Goal: Information Seeking & Learning: Check status

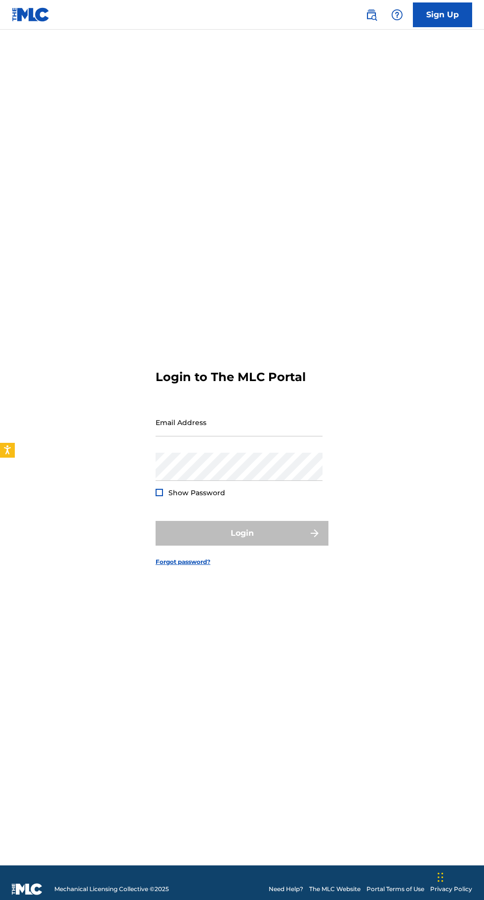
click at [227, 436] on input "Email Address" at bounding box center [239, 422] width 167 height 28
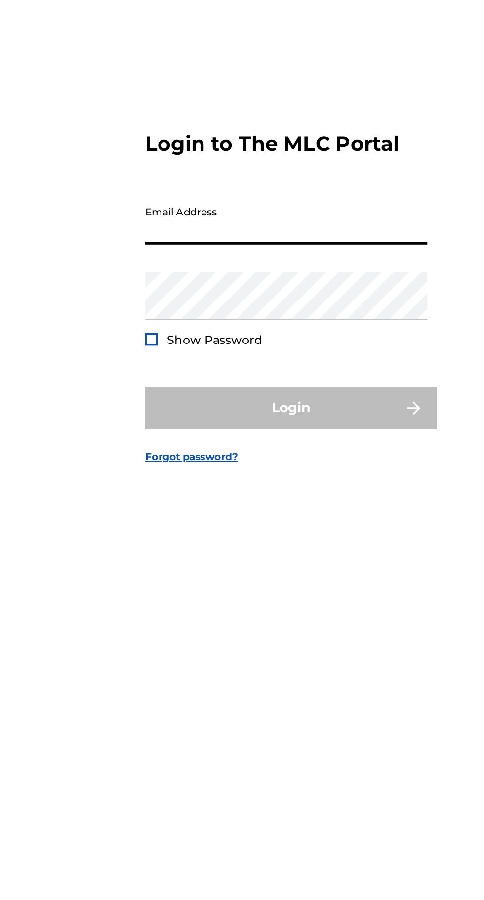
type input "[EMAIL_ADDRESS][DOMAIN_NAME]"
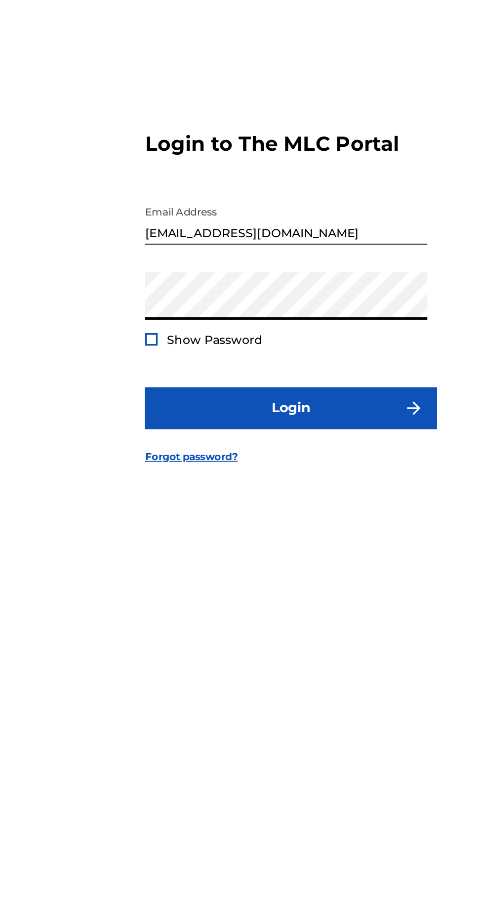
click at [170, 497] on span "Show Password" at bounding box center [197, 492] width 57 height 9
click at [174, 497] on span "Show Password" at bounding box center [197, 492] width 57 height 9
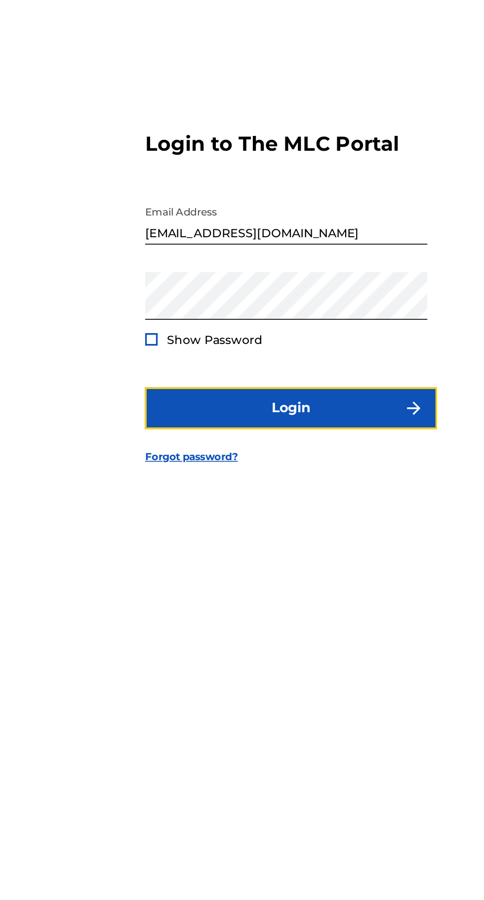
click at [261, 546] on button "Login" at bounding box center [242, 533] width 173 height 25
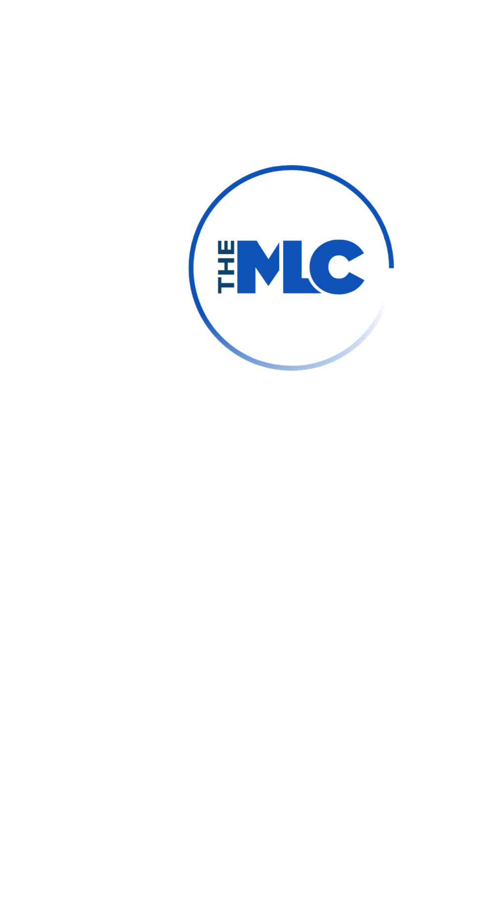
scroll to position [5, 0]
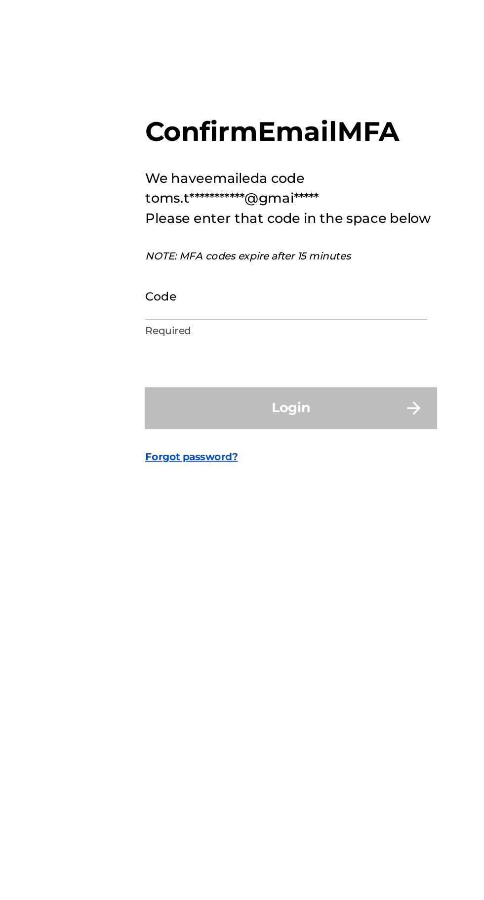
click at [218, 481] on input "Code" at bounding box center [239, 467] width 167 height 28
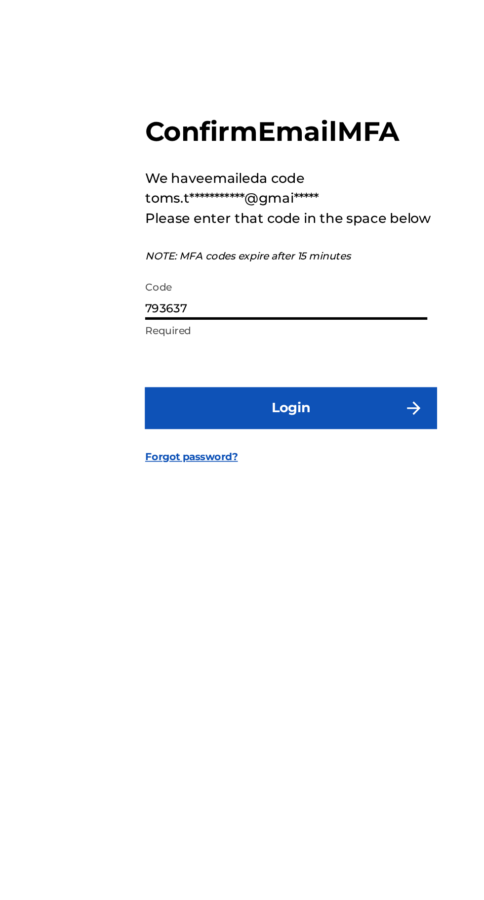
type input "793637"
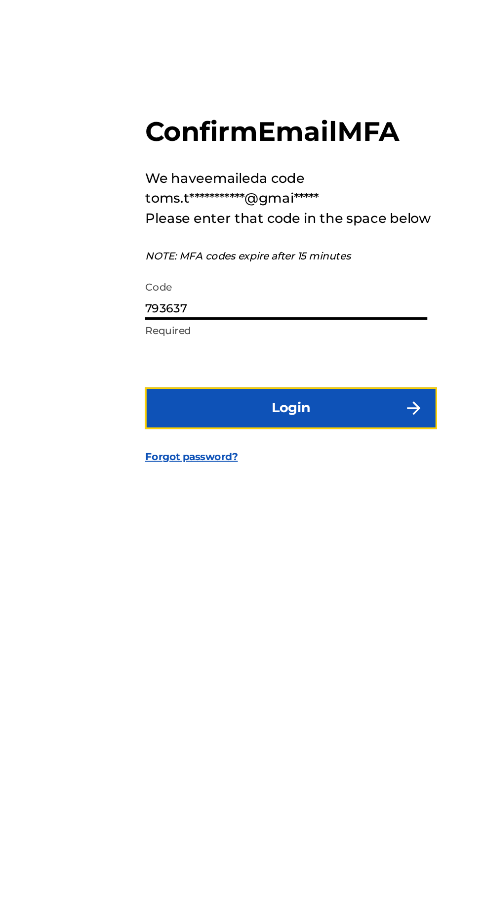
click at [244, 546] on button "Login" at bounding box center [242, 533] width 173 height 25
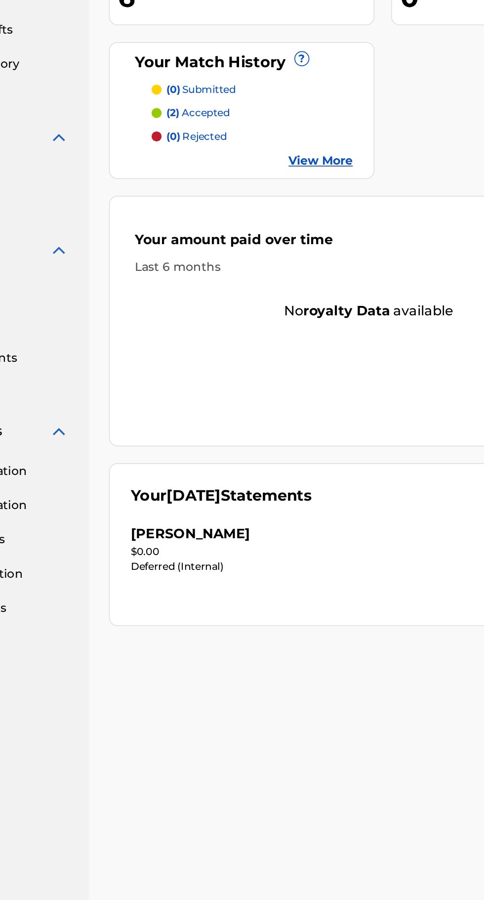
click at [274, 505] on div "[PERSON_NAME]" at bounding box center [298, 505] width 240 height 12
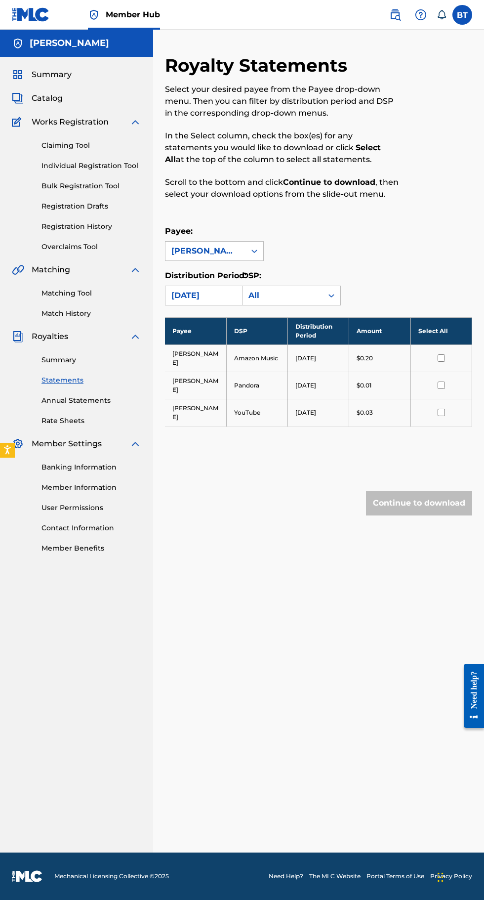
click at [439, 355] on input "checkbox" at bounding box center [441, 357] width 7 height 7
click at [354, 359] on td "$0.20" at bounding box center [379, 358] width 61 height 27
click at [441, 356] on input "checkbox" at bounding box center [441, 357] width 7 height 7
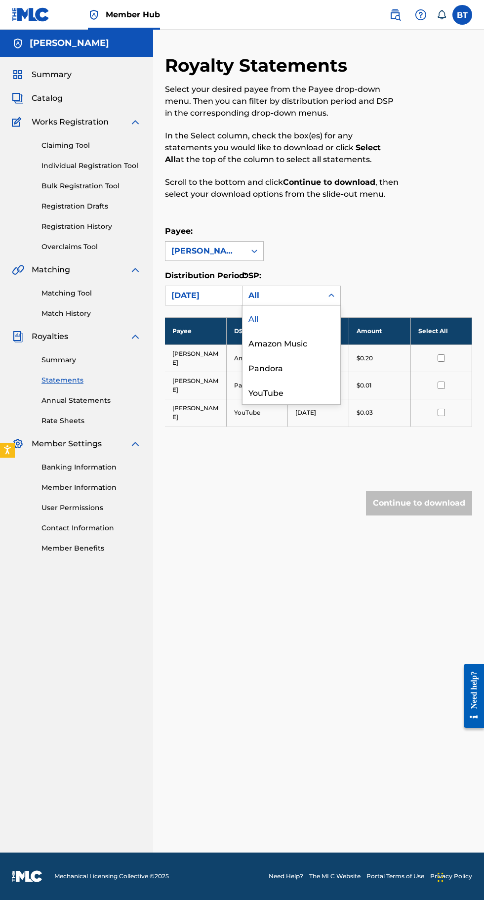
scroll to position [23, 0]
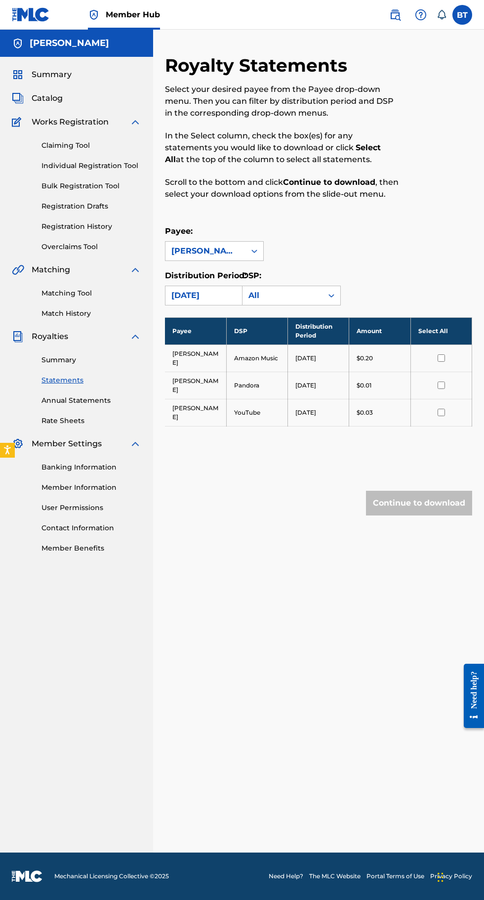
click at [441, 409] on input "checkbox" at bounding box center [441, 412] width 7 height 7
click at [441, 382] on input "checkbox" at bounding box center [441, 385] width 7 height 7
click at [441, 354] on input "checkbox" at bounding box center [441, 357] width 7 height 7
click at [441, 410] on input "checkbox" at bounding box center [441, 412] width 7 height 7
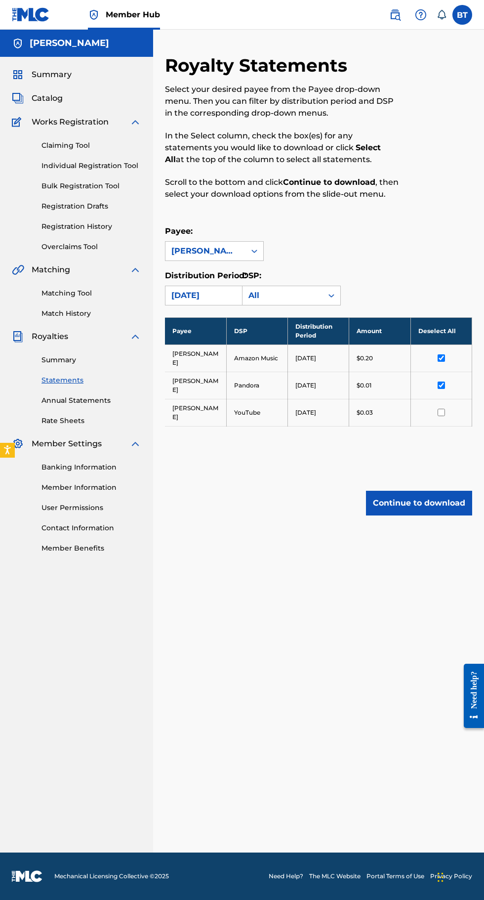
click at [440, 382] on input "checkbox" at bounding box center [441, 385] width 7 height 7
click at [441, 356] on input "checkbox" at bounding box center [441, 357] width 7 height 7
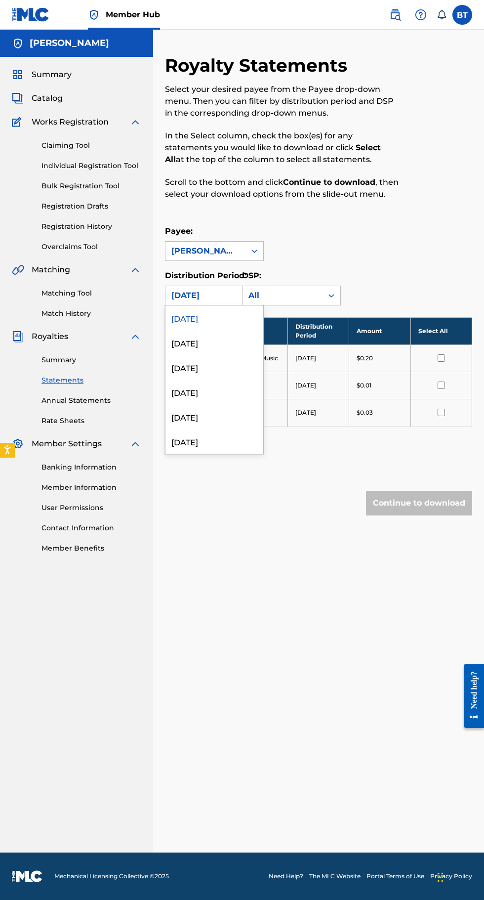
click at [218, 347] on div "August 2025" at bounding box center [215, 342] width 98 height 25
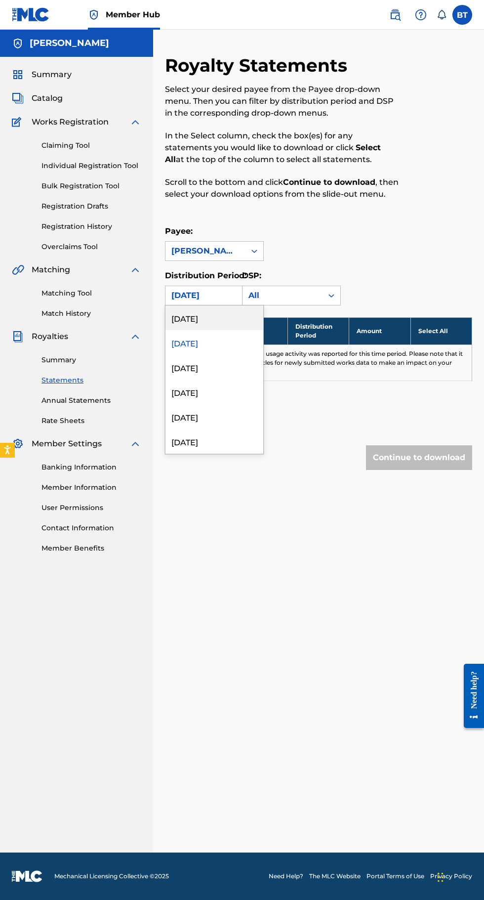
click at [221, 370] on div "July 2025" at bounding box center [215, 367] width 98 height 25
click at [216, 398] on div "June 2025" at bounding box center [215, 392] width 98 height 25
click at [216, 423] on div "May 2025" at bounding box center [215, 416] width 98 height 25
click at [233, 324] on div "[DATE]" at bounding box center [215, 317] width 98 height 25
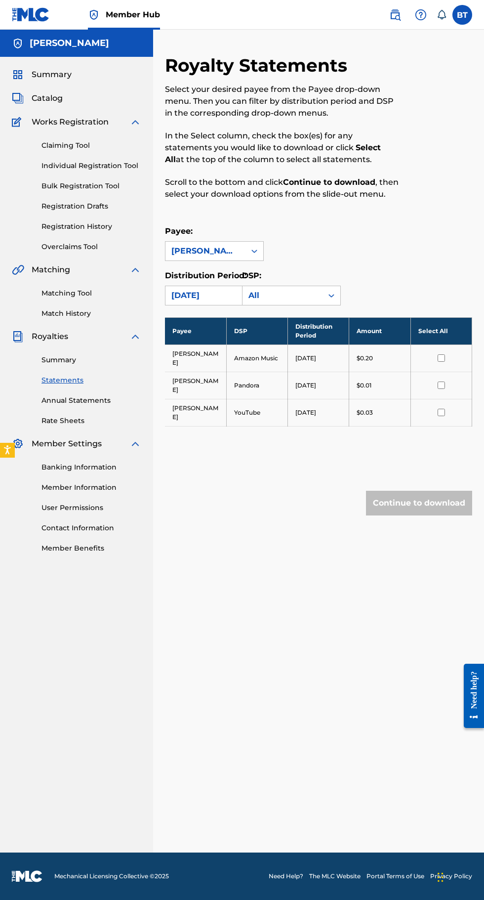
click at [95, 226] on link "Registration History" at bounding box center [92, 226] width 100 height 10
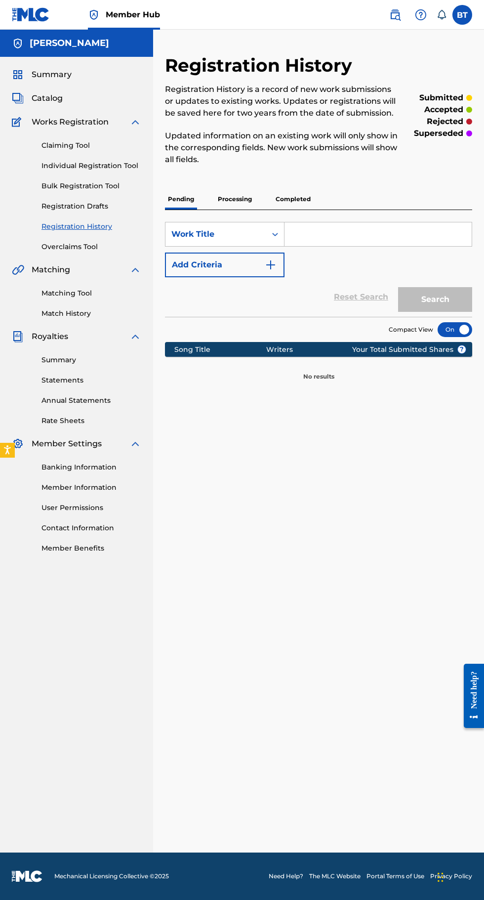
click at [301, 194] on p "Completed" at bounding box center [293, 199] width 41 height 21
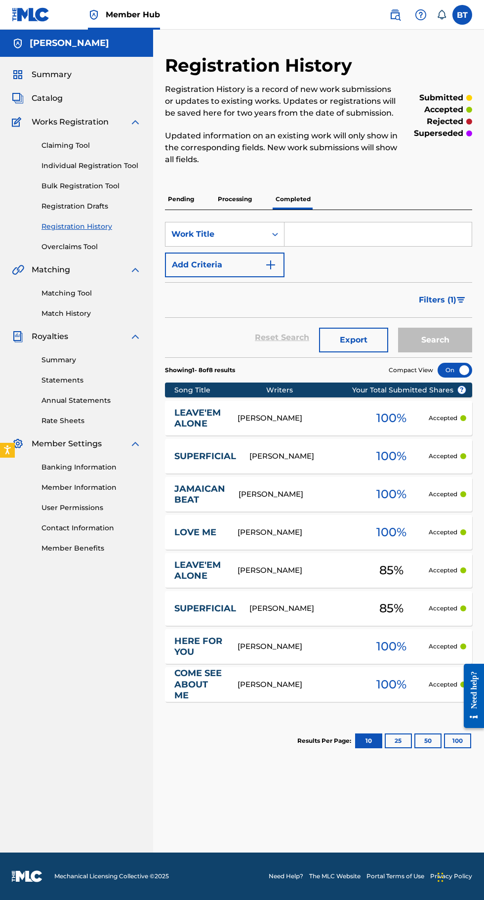
click at [73, 364] on link "Summary" at bounding box center [92, 360] width 100 height 10
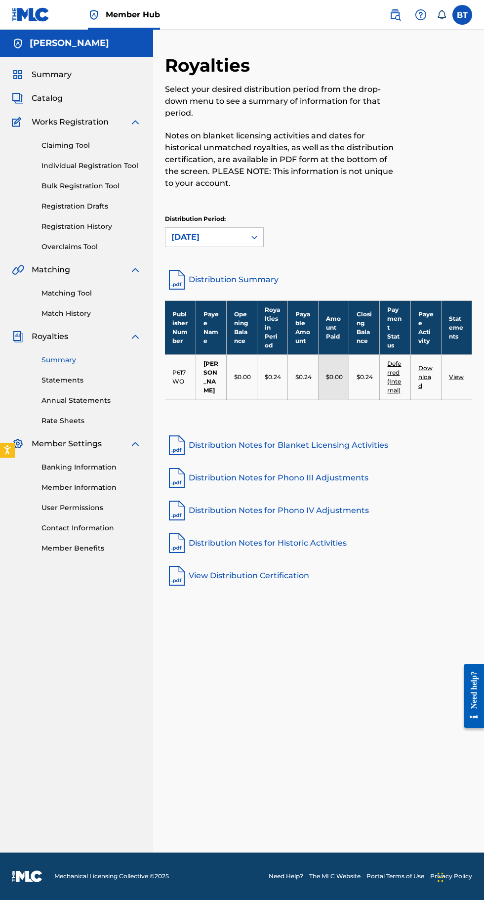
click at [456, 374] on link "View" at bounding box center [456, 376] width 15 height 7
click at [424, 376] on link "Download" at bounding box center [426, 376] width 14 height 25
click at [248, 280] on link "Distribution Summary" at bounding box center [318, 280] width 307 height 24
click at [84, 377] on link "Statements" at bounding box center [92, 380] width 100 height 10
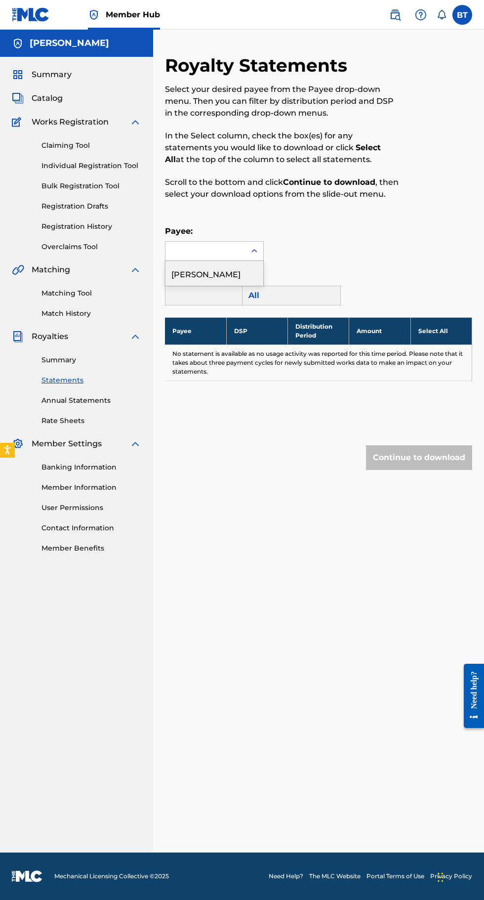
click at [221, 277] on div "[PERSON_NAME]" at bounding box center [215, 273] width 98 height 25
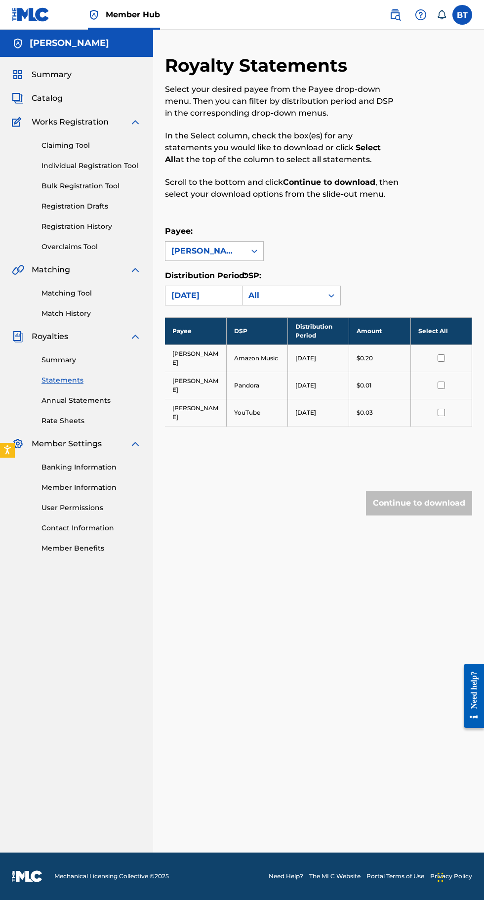
click at [91, 468] on link "Banking Information" at bounding box center [92, 467] width 100 height 10
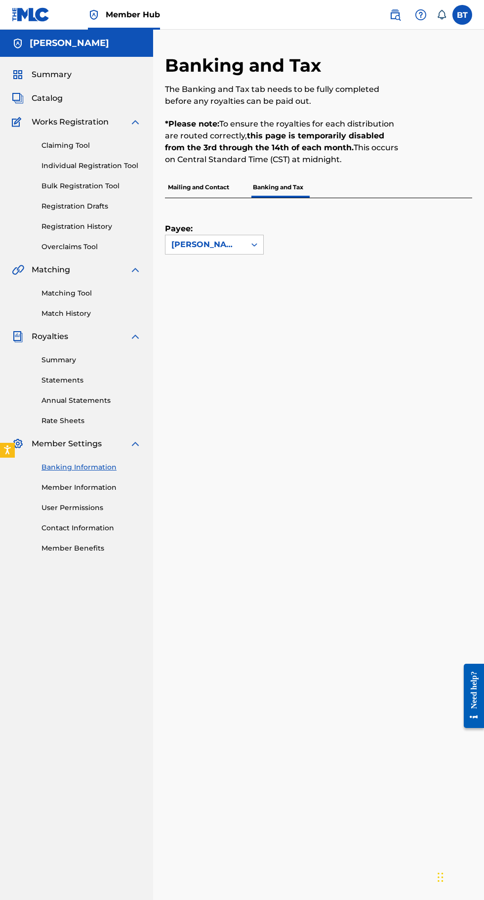
click at [89, 313] on link "Match History" at bounding box center [92, 313] width 100 height 10
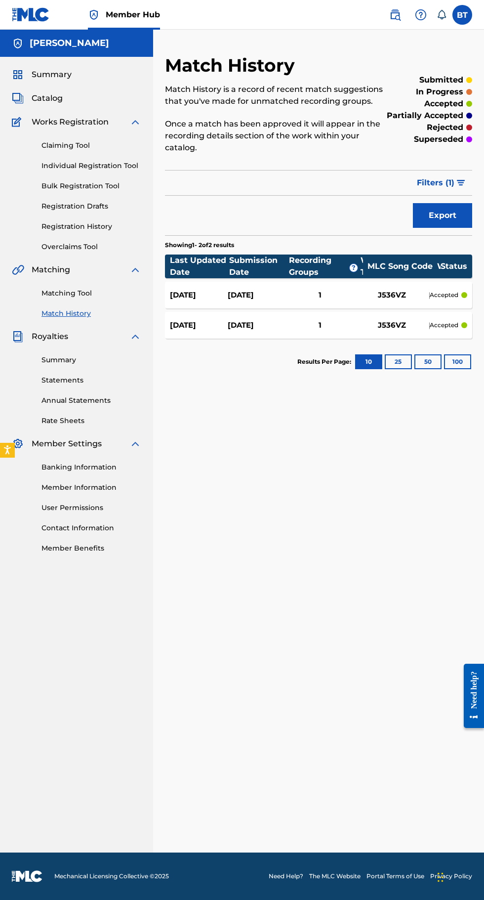
click at [371, 290] on div "J536VZ" at bounding box center [392, 295] width 74 height 11
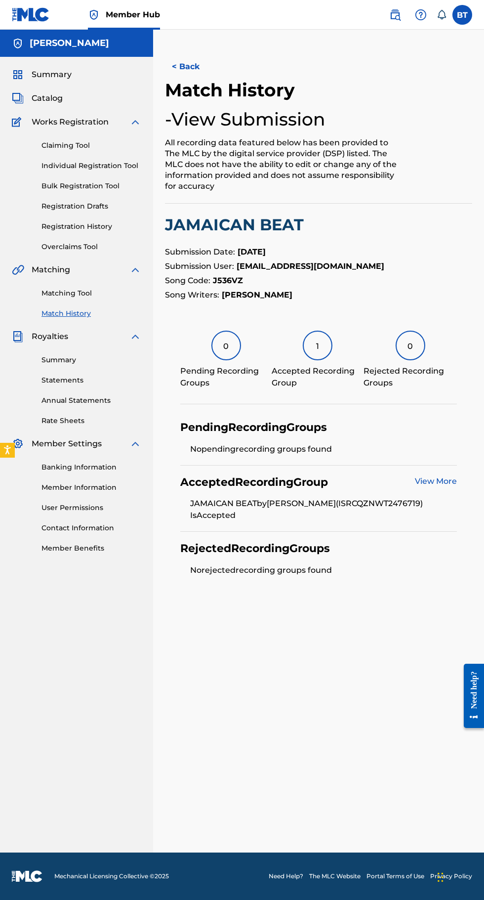
click at [436, 479] on link "View More" at bounding box center [436, 481] width 42 height 9
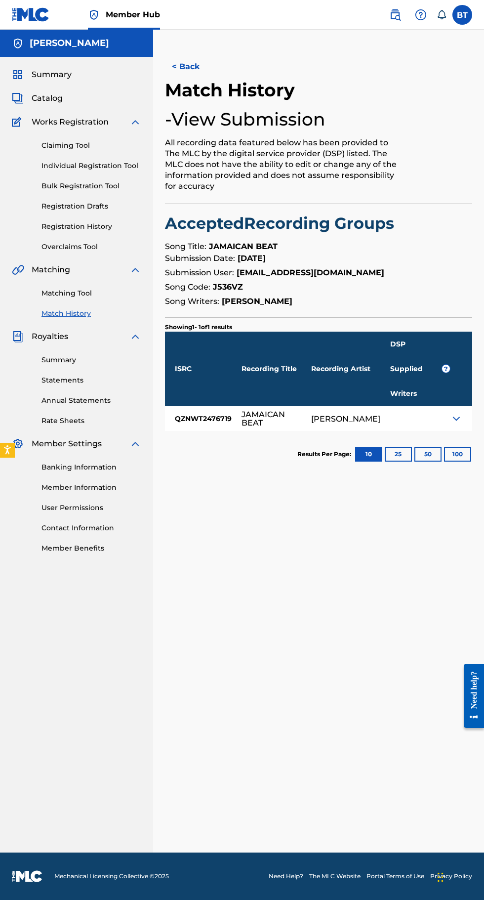
click at [454, 413] on img at bounding box center [457, 419] width 12 height 12
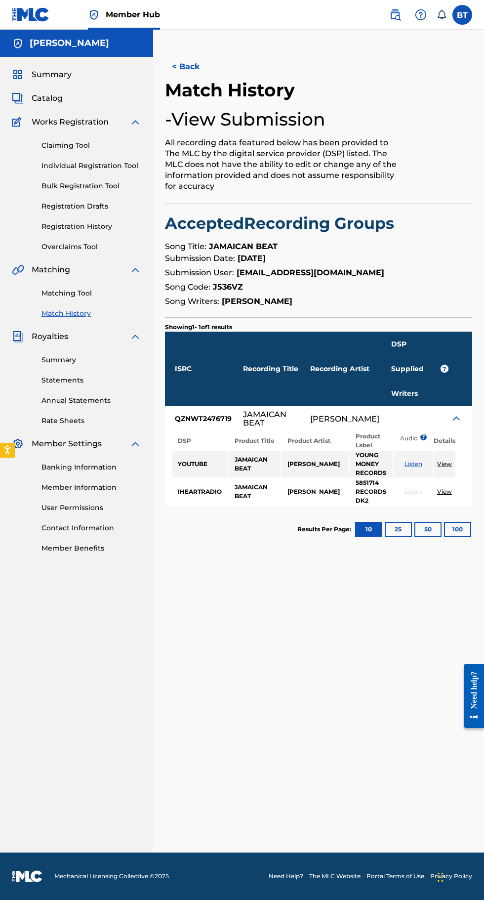
click at [452, 413] on img at bounding box center [457, 419] width 12 height 12
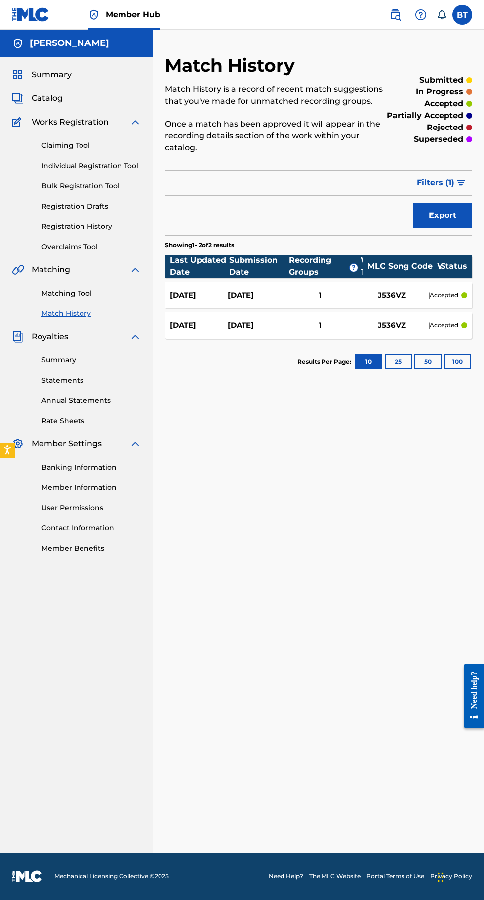
click at [393, 320] on div "J536VZ" at bounding box center [392, 325] width 74 height 11
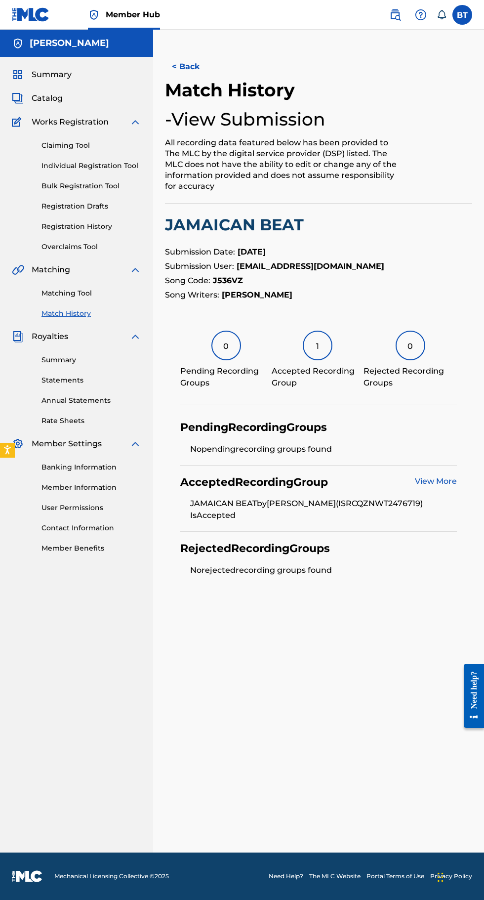
click at [442, 479] on link "View More" at bounding box center [436, 481] width 42 height 9
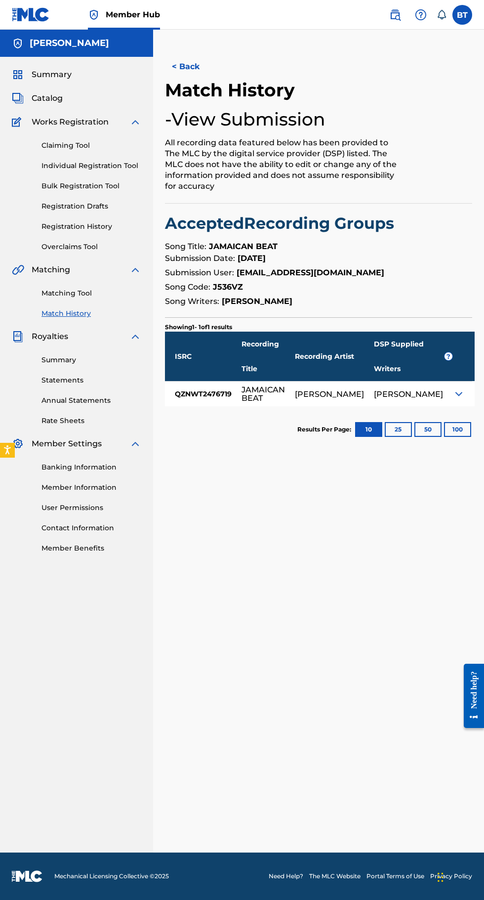
click at [457, 392] on img at bounding box center [459, 394] width 12 height 12
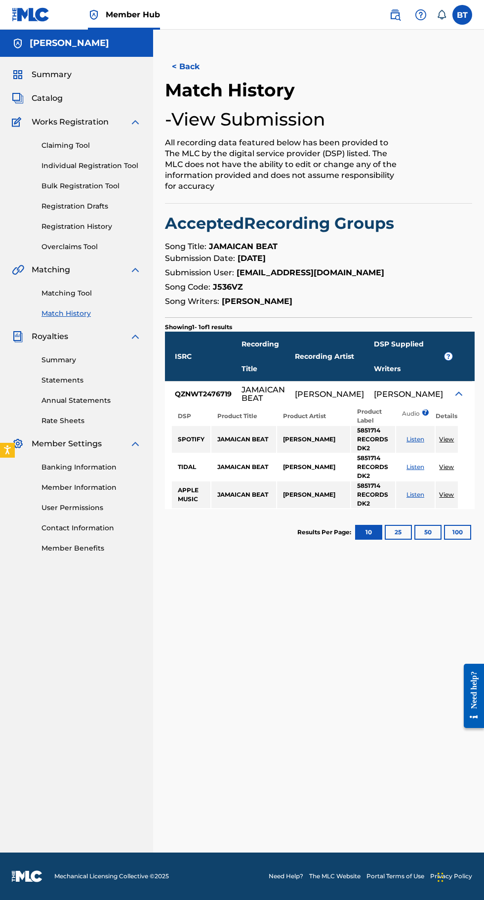
click at [438, 396] on div "BRITTNEY L. TOOKES" at bounding box center [408, 394] width 69 height 8
click at [455, 396] on img at bounding box center [459, 394] width 12 height 12
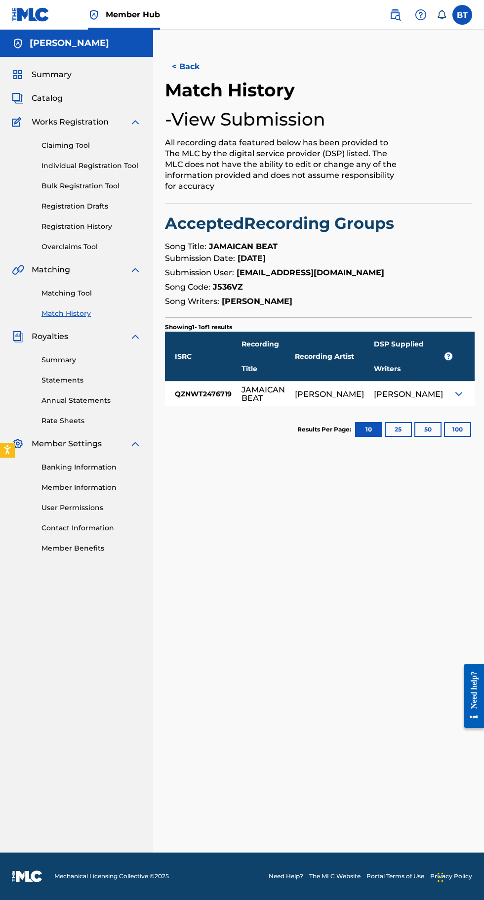
click at [85, 292] on link "Matching Tool" at bounding box center [92, 293] width 100 height 10
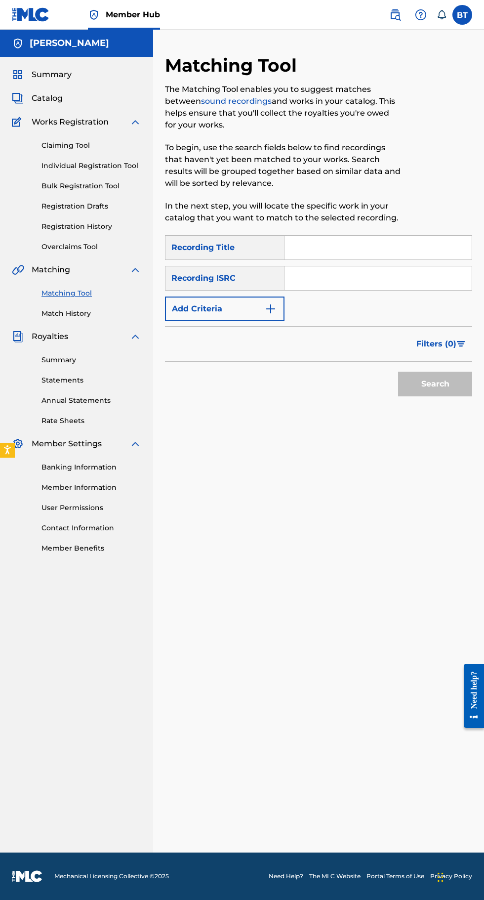
click at [99, 225] on link "Registration History" at bounding box center [92, 226] width 100 height 10
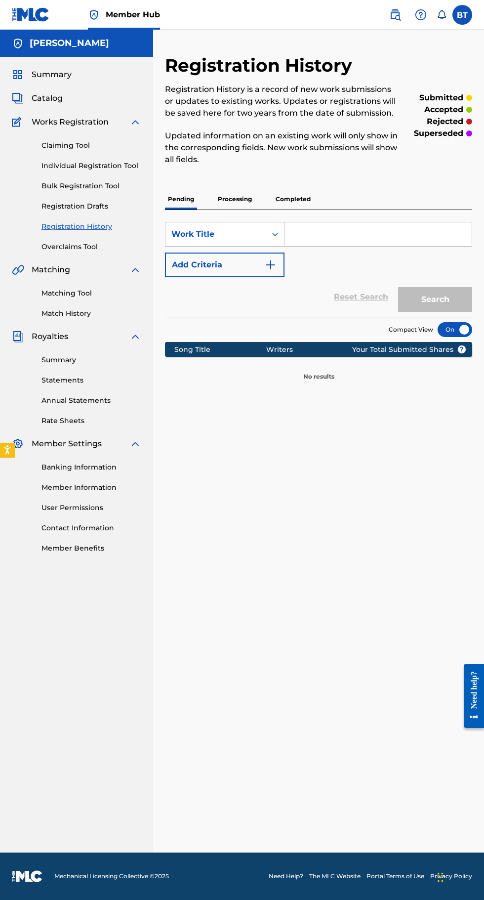
click at [297, 193] on p "Completed" at bounding box center [293, 199] width 41 height 21
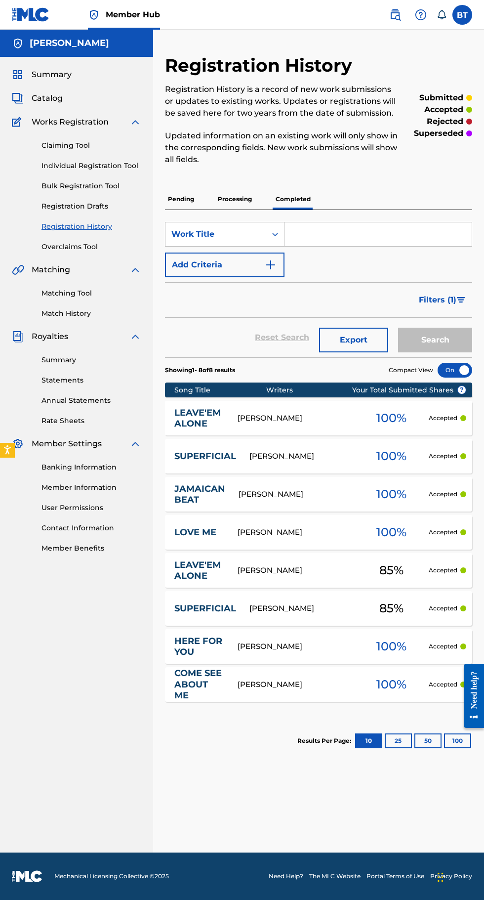
click at [129, 167] on link "Individual Registration Tool" at bounding box center [92, 166] width 100 height 10
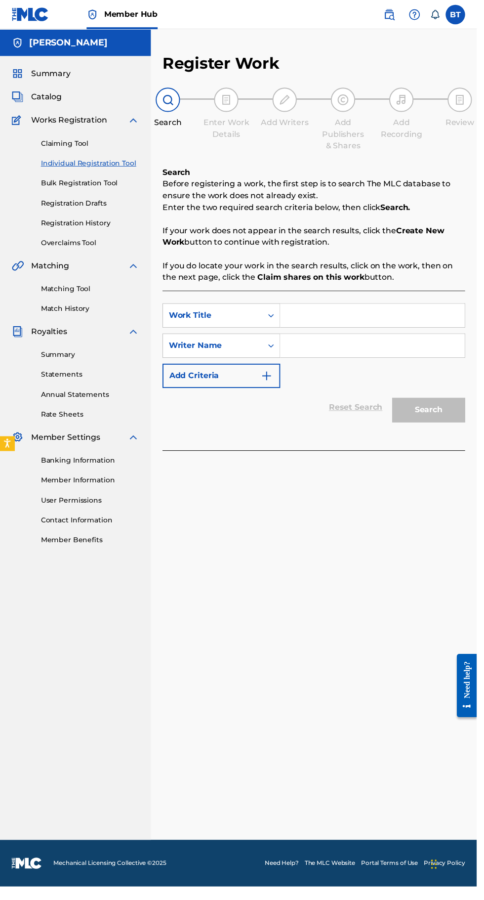
click at [63, 74] on span "Summary" at bounding box center [52, 75] width 40 height 12
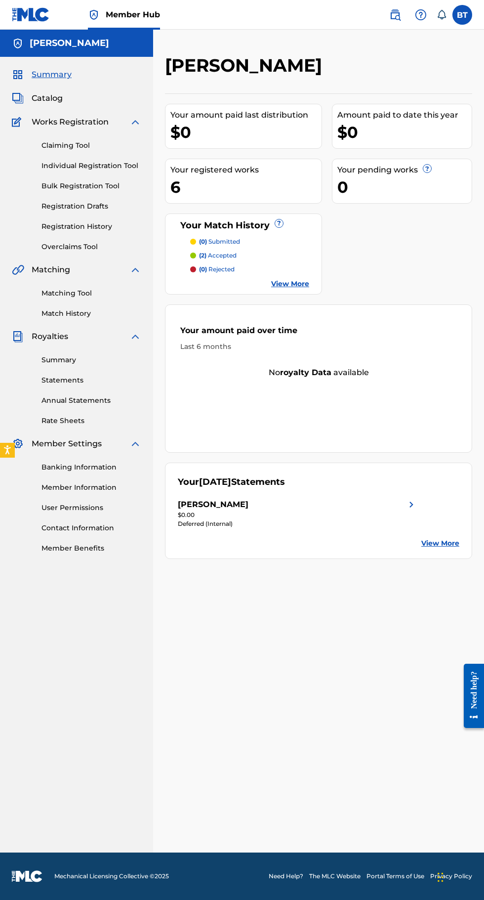
click at [443, 539] on link "View More" at bounding box center [441, 543] width 38 height 10
click at [300, 285] on link "View More" at bounding box center [290, 284] width 38 height 10
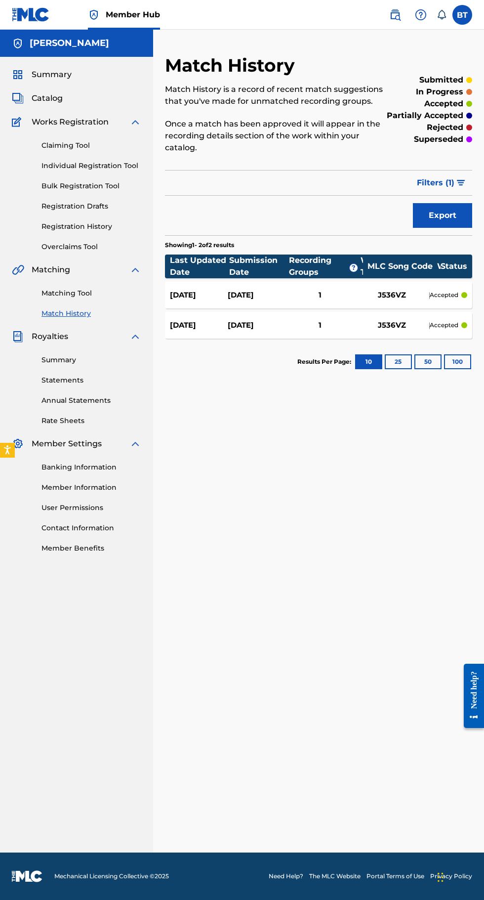
click at [56, 98] on span "Catalog" at bounding box center [47, 98] width 31 height 12
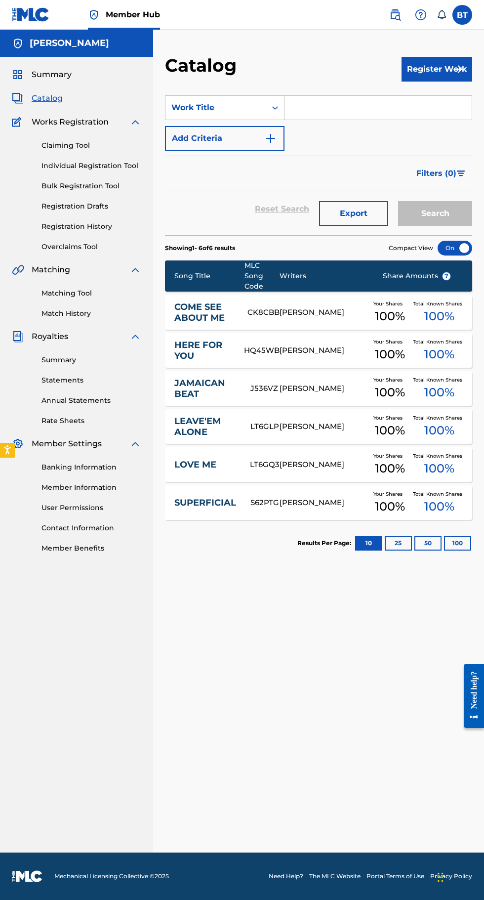
click at [90, 398] on link "Annual Statements" at bounding box center [92, 400] width 100 height 10
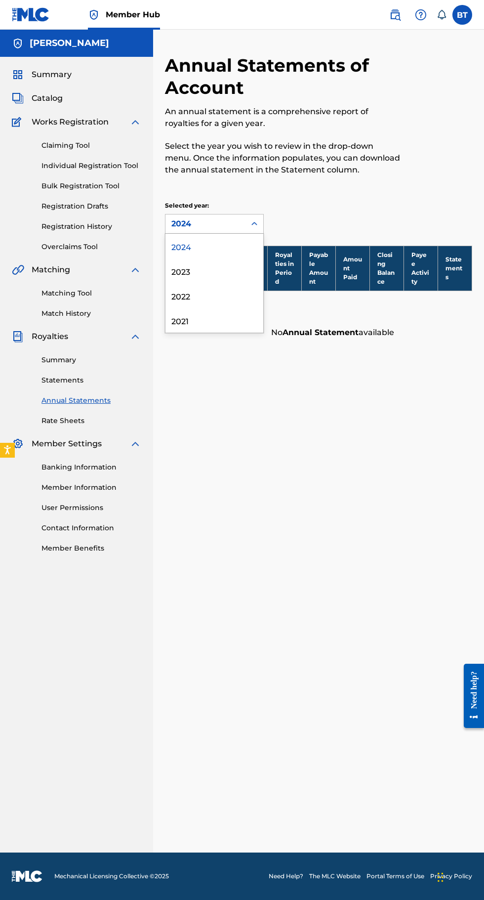
click at [199, 266] on div "2023" at bounding box center [215, 271] width 98 height 25
click at [208, 240] on div "2024" at bounding box center [215, 246] width 98 height 25
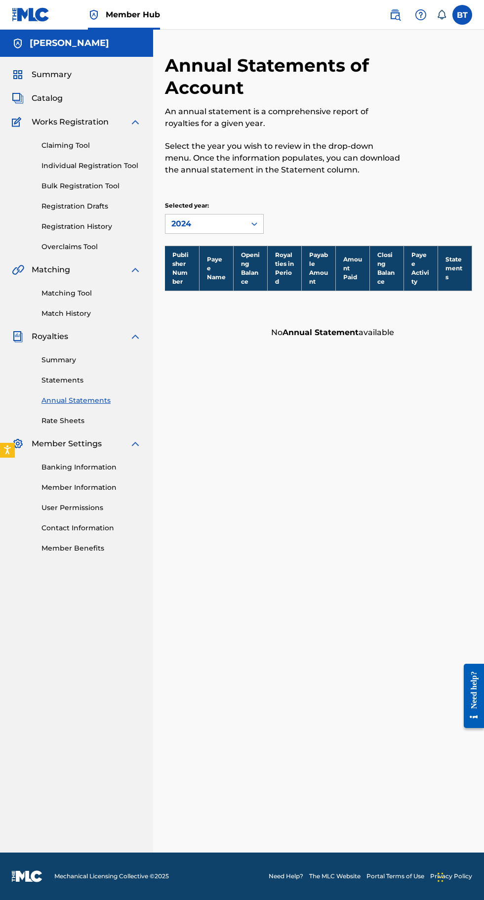
click at [135, 120] on img at bounding box center [136, 122] width 12 height 12
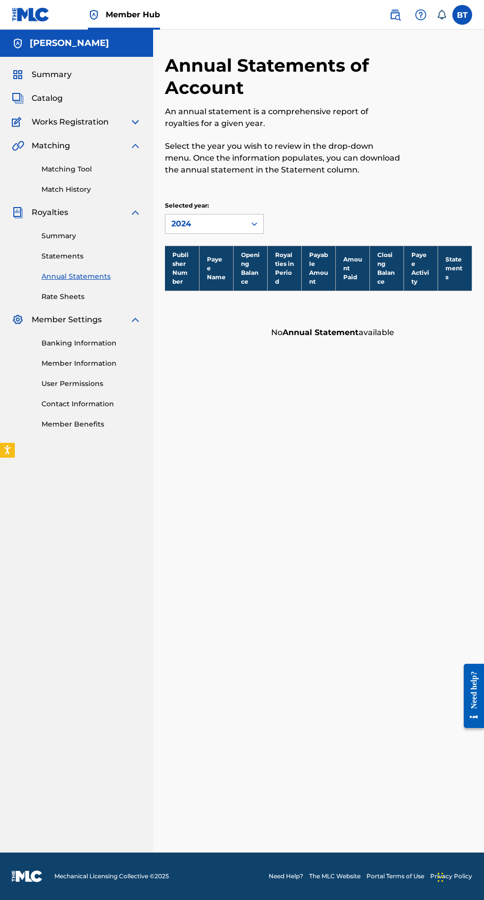
click at [139, 145] on img at bounding box center [136, 146] width 12 height 12
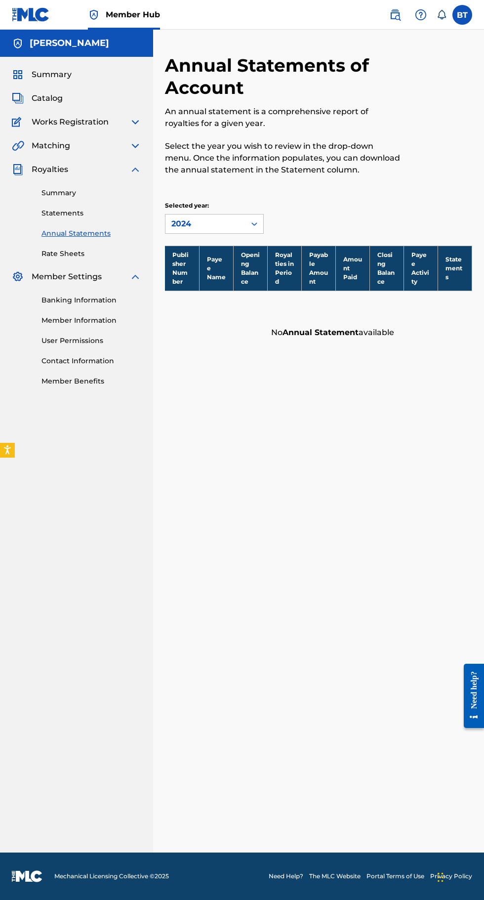
click at [88, 210] on link "Statements" at bounding box center [92, 213] width 100 height 10
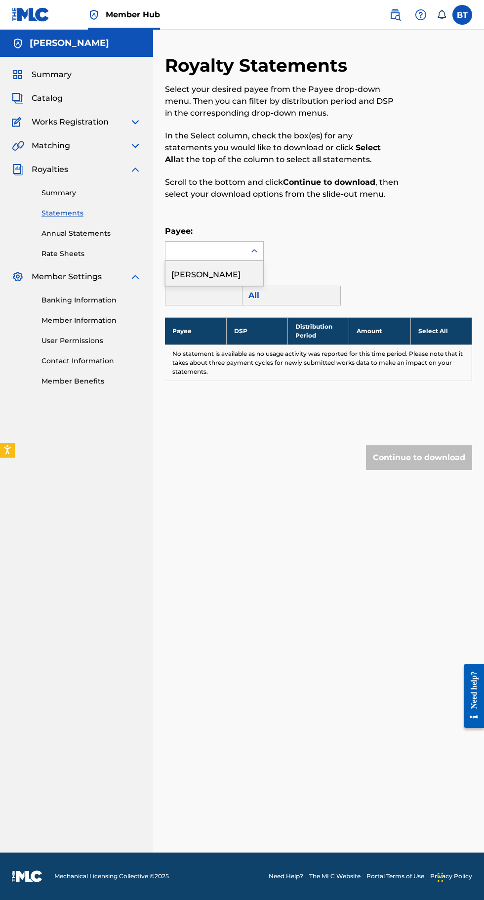
click at [216, 263] on div "[PERSON_NAME]" at bounding box center [215, 273] width 98 height 25
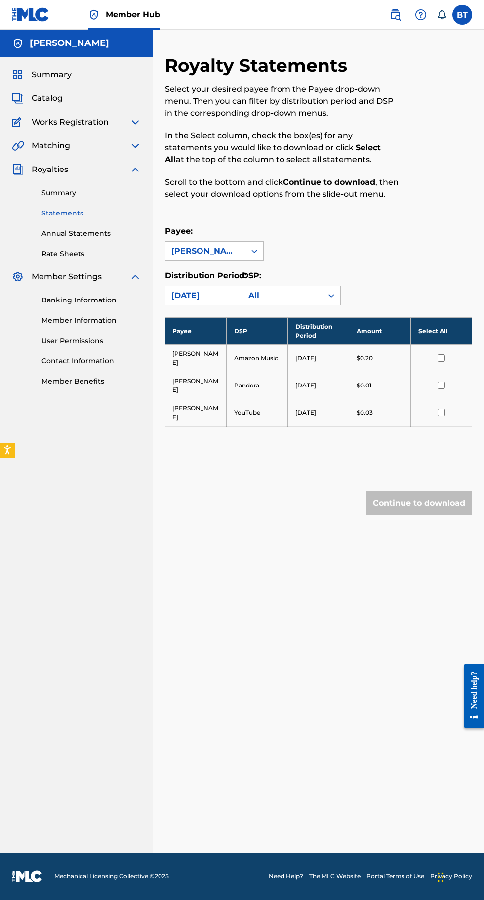
click at [92, 123] on span "Works Registration" at bounding box center [70, 122] width 77 height 12
click at [135, 122] on img at bounding box center [136, 122] width 12 height 12
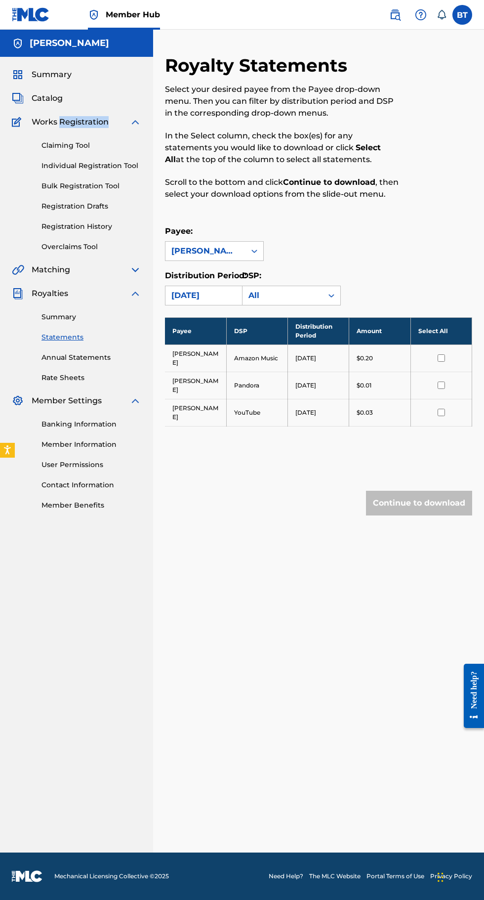
click at [137, 122] on img at bounding box center [136, 122] width 12 height 12
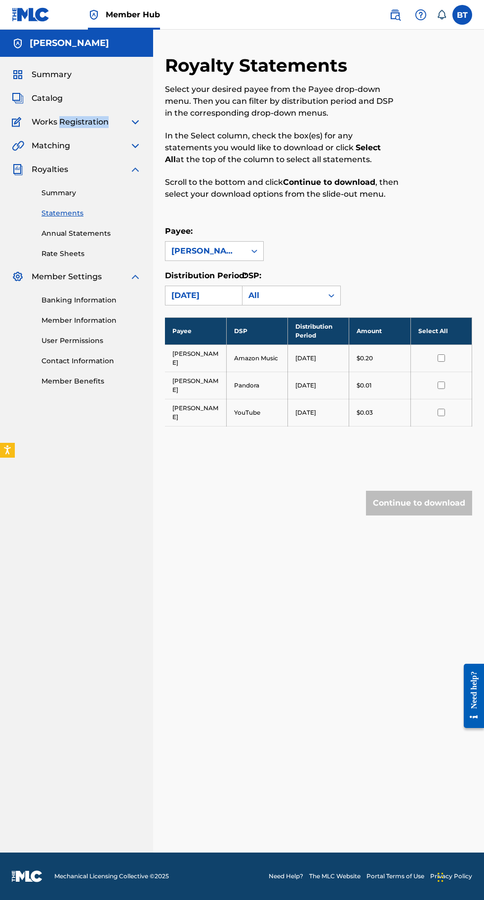
click at [137, 122] on img at bounding box center [136, 122] width 12 height 12
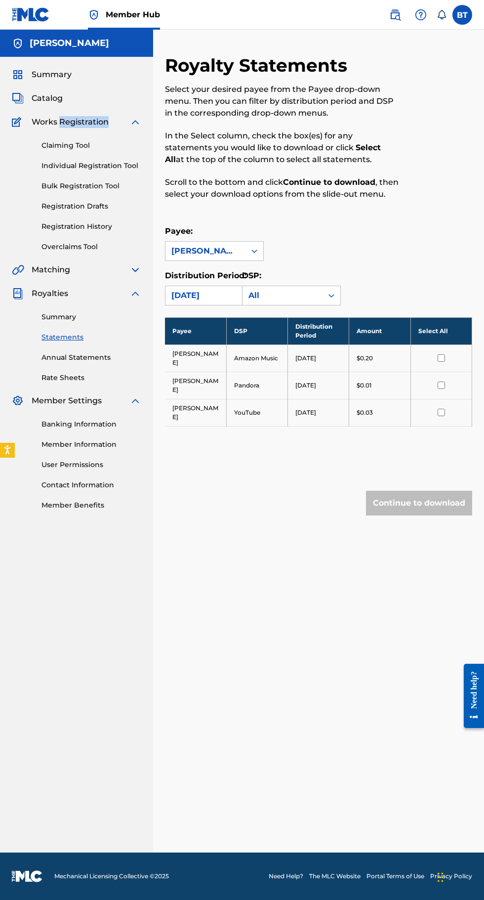
click at [106, 225] on link "Registration History" at bounding box center [92, 226] width 100 height 10
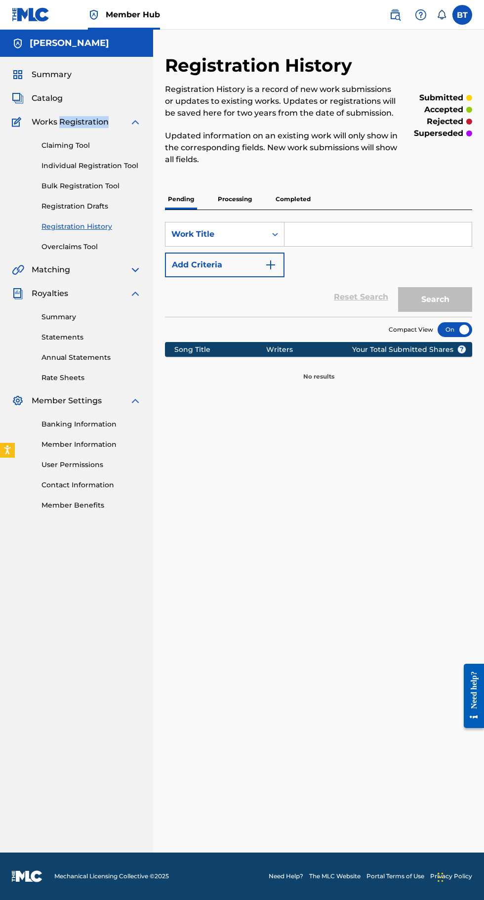
click at [92, 244] on link "Overclaims Tool" at bounding box center [92, 247] width 100 height 10
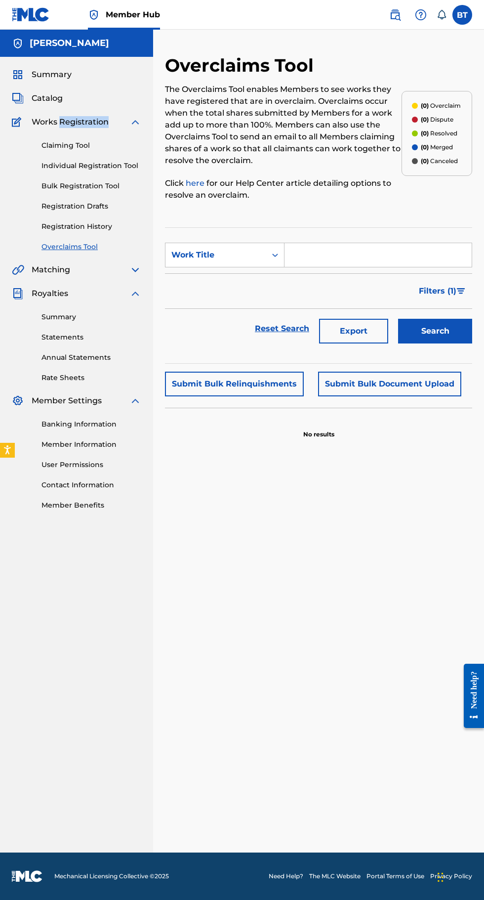
click at [91, 143] on link "Claiming Tool" at bounding box center [92, 145] width 100 height 10
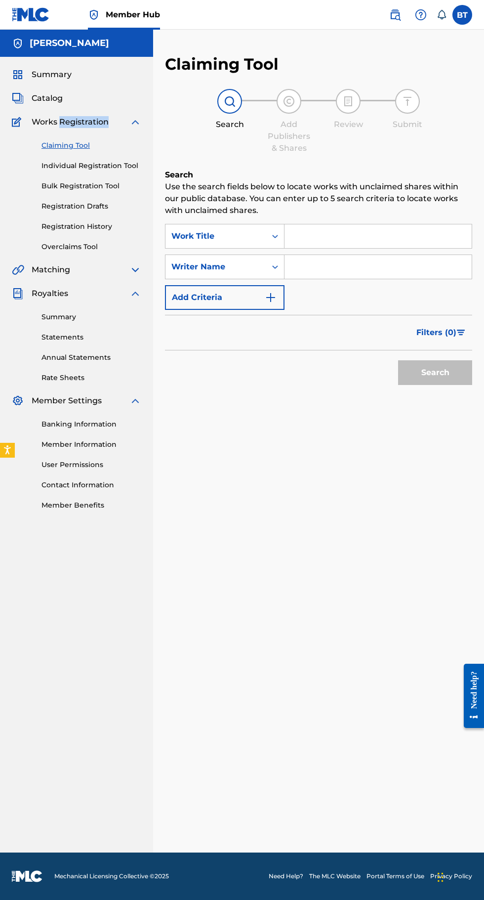
click at [139, 116] on img at bounding box center [136, 122] width 12 height 12
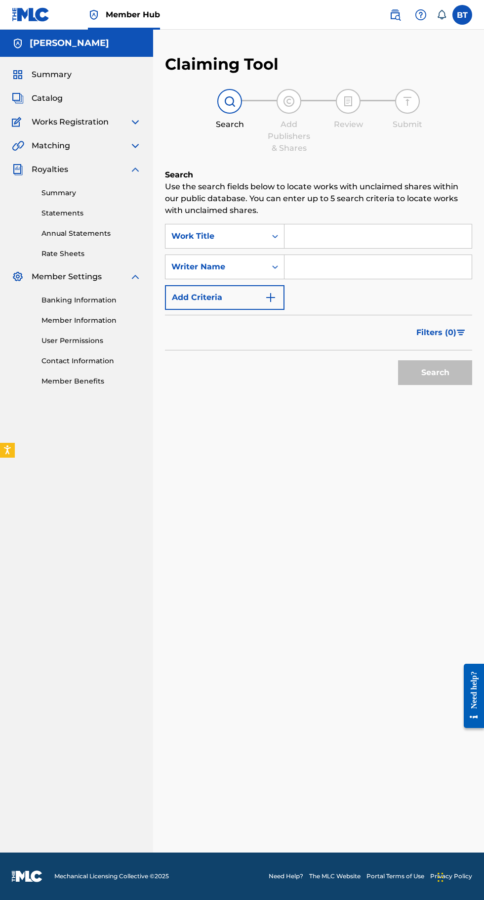
click at [461, 15] on label at bounding box center [463, 15] width 20 height 20
click at [463, 15] on input "BT Brittney Tookes ms.thickening32@gmail.com Notification Preferences Profile L…" at bounding box center [463, 15] width 0 height 0
click at [392, 108] on div "Member Hub BT BT Brittney Tookes ms.thickening32@gmail.com Notification Prefere…" at bounding box center [242, 450] width 484 height 900
click at [463, 15] on label at bounding box center [463, 15] width 20 height 20
click at [463, 15] on input "BT Brittney Tookes ms.thickening32@gmail.com Notification Preferences Profile L…" at bounding box center [463, 15] width 0 height 0
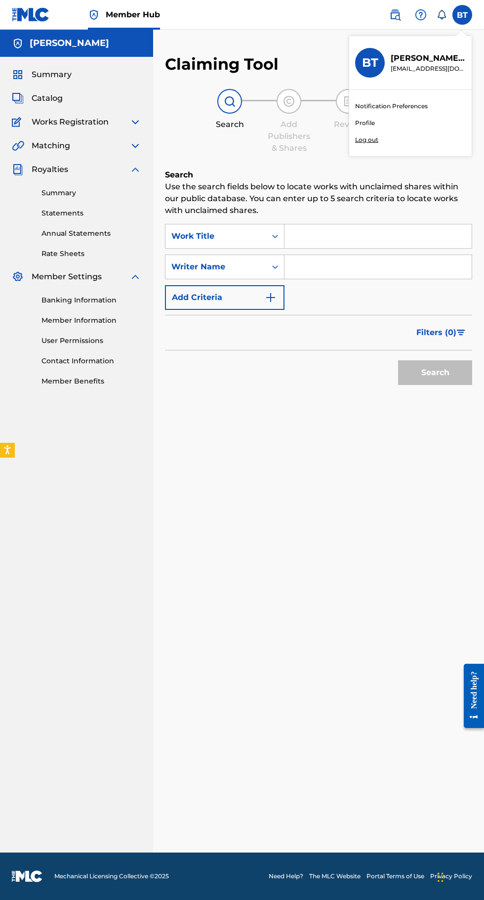
click at [364, 119] on div "Member Hub BT BT Brittney Tookes ms.thickening32@gmail.com Notification Prefere…" at bounding box center [242, 450] width 484 height 900
click at [463, 15] on label at bounding box center [463, 15] width 20 height 20
click at [463, 15] on input "BT Brittney Tookes ms.thickening32@gmail.com Notification Preferences Profile L…" at bounding box center [463, 15] width 0 height 0
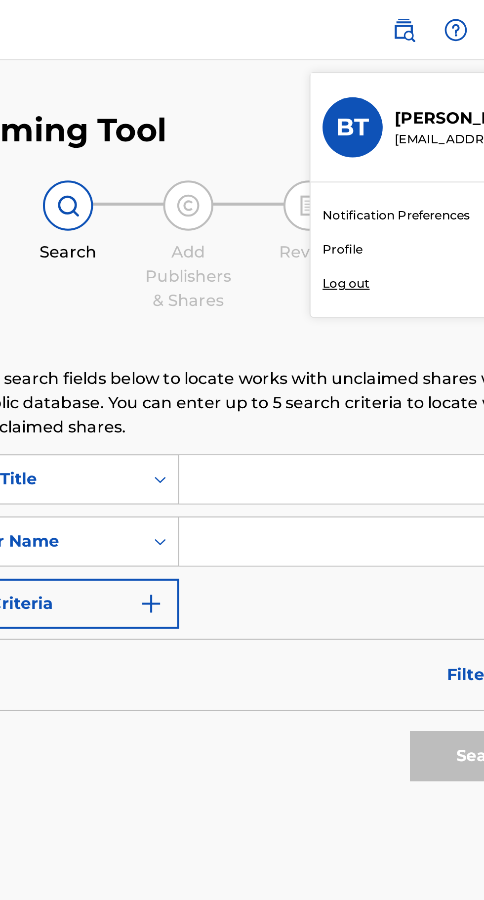
click at [369, 121] on div "Member Hub BT BT Brittney Tookes ms.thickening32@gmail.com Notification Prefere…" at bounding box center [242, 450] width 484 height 900
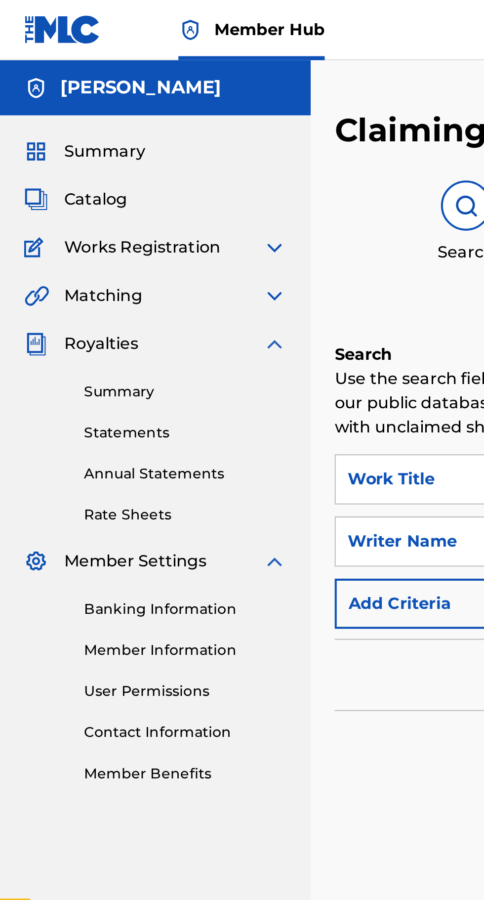
click at [65, 197] on link "Summary" at bounding box center [92, 193] width 100 height 10
